Goal: Task Accomplishment & Management: Manage account settings

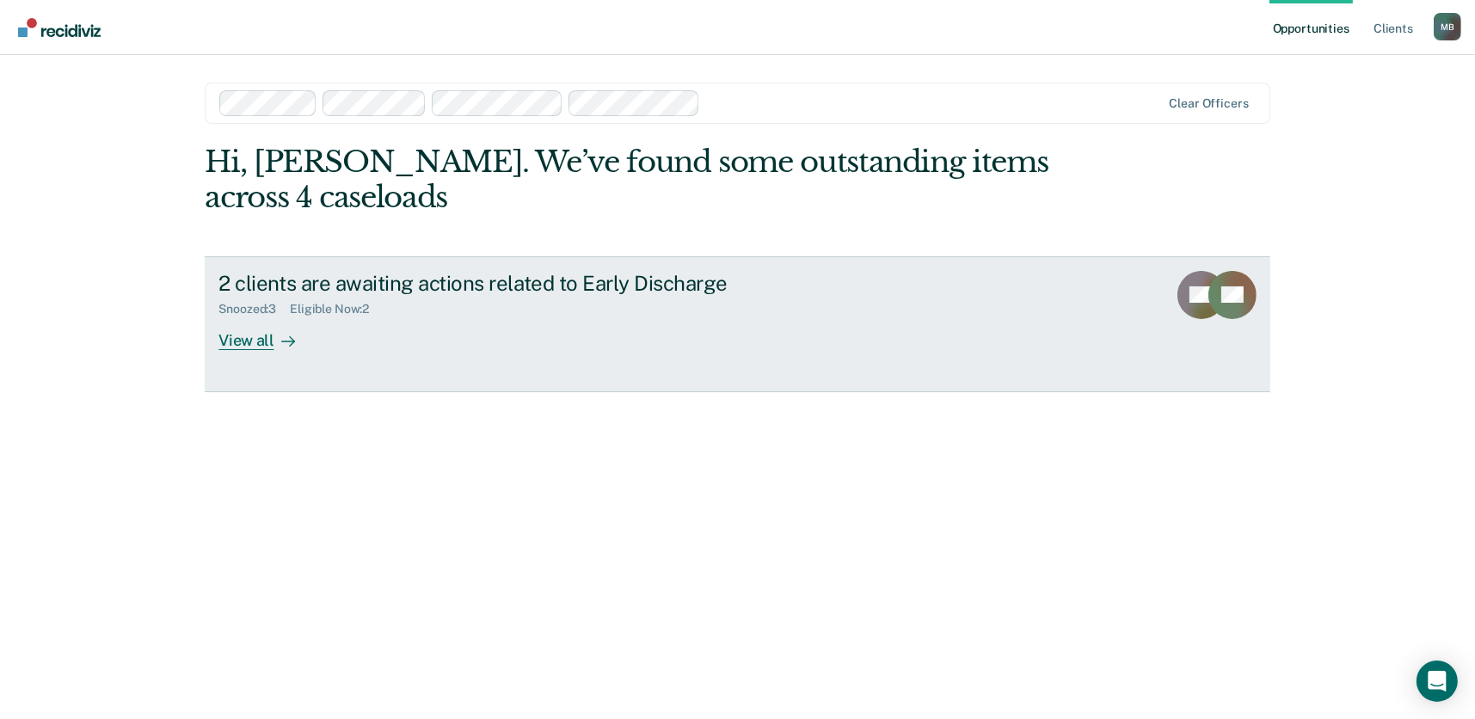
click at [272, 352] on link "2 clients are awaiting actions related to Early Discharge Snoozed : 3 Eligible …" at bounding box center [737, 324] width 1065 height 136
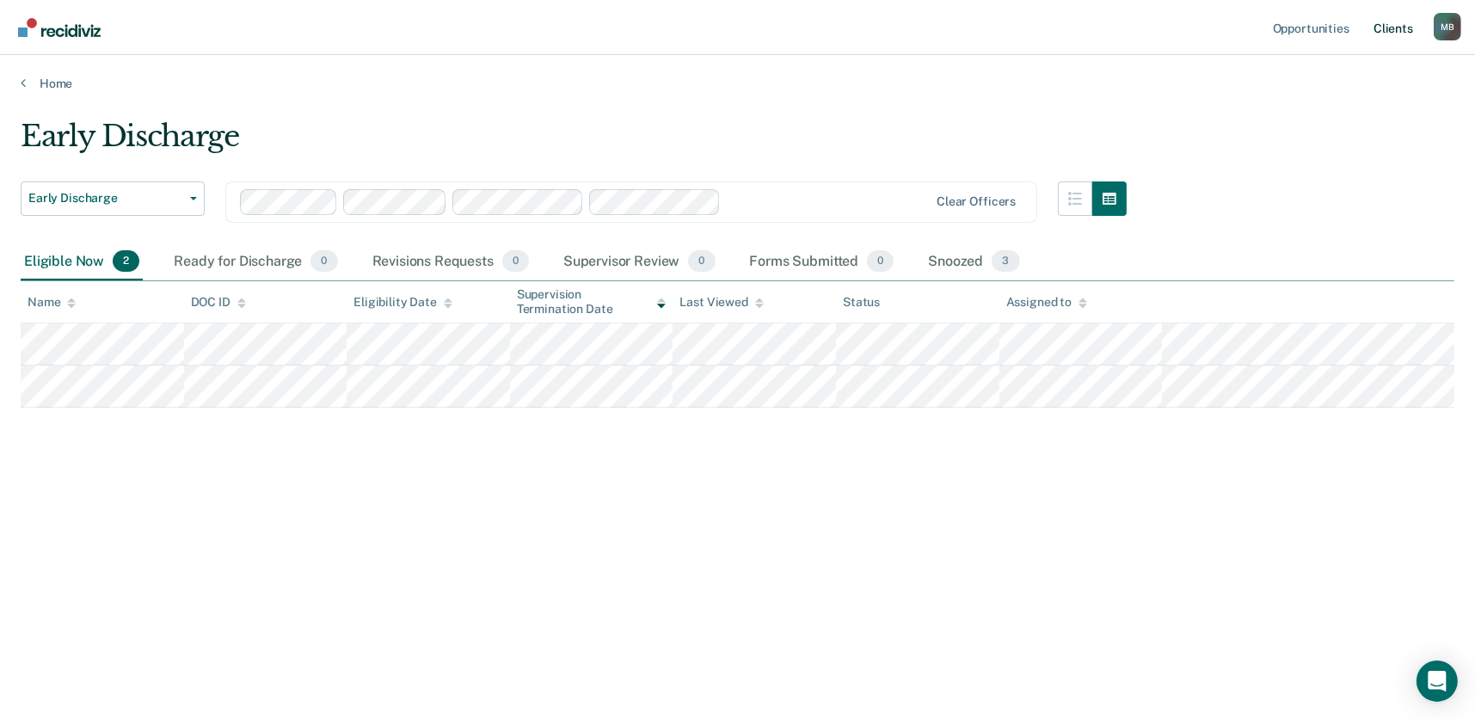
click at [1400, 28] on link "Client s" at bounding box center [1393, 27] width 46 height 55
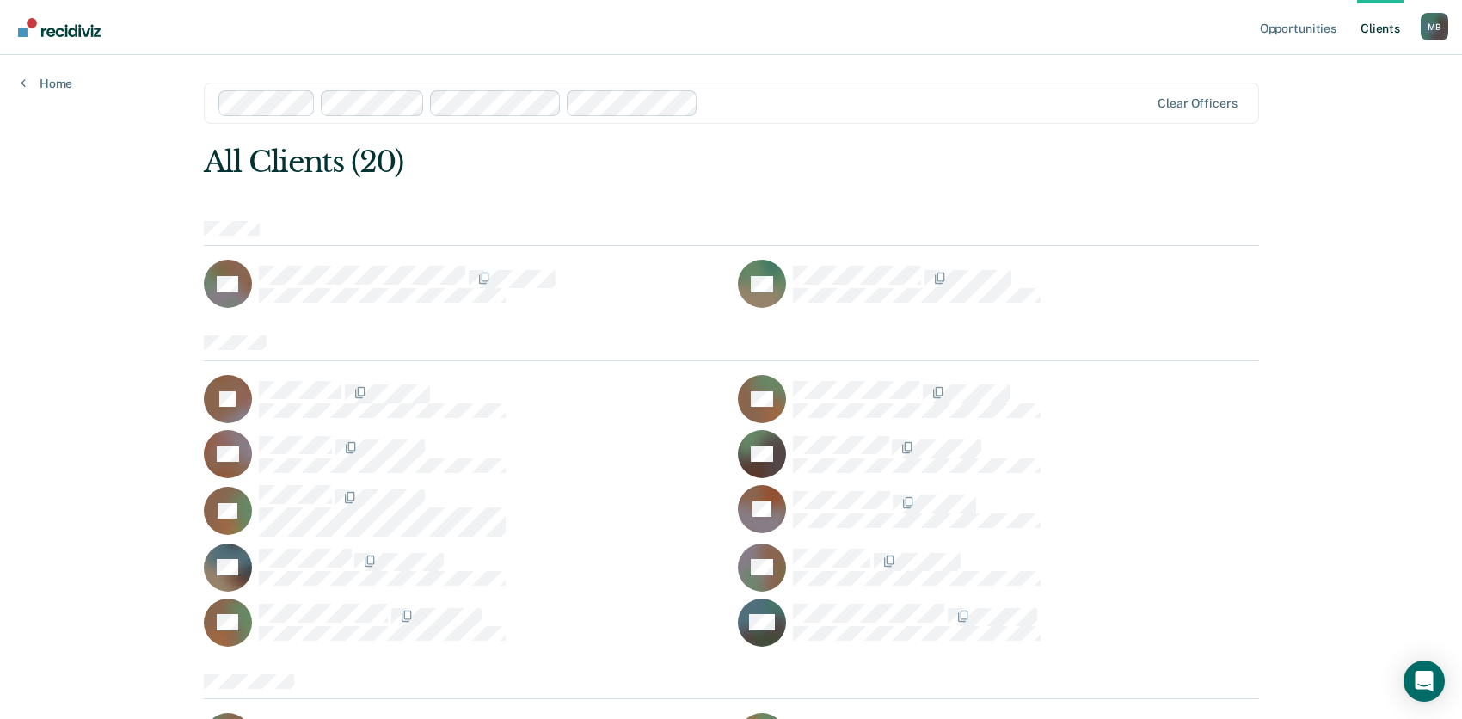
click at [1434, 28] on div "M B" at bounding box center [1435, 27] width 28 height 28
click at [1367, 111] on link "Log Out" at bounding box center [1365, 113] width 138 height 15
